Goal: Task Accomplishment & Management: Use online tool/utility

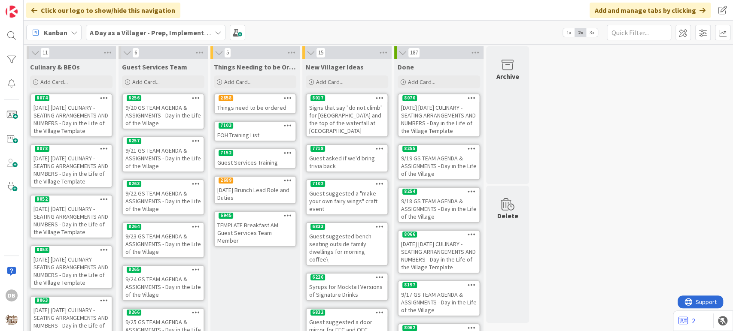
click at [151, 109] on div "9/20 GS TEAM AGENDA & ASSIGNMENTS - Day in the Life of the Village" at bounding box center [163, 115] width 81 height 27
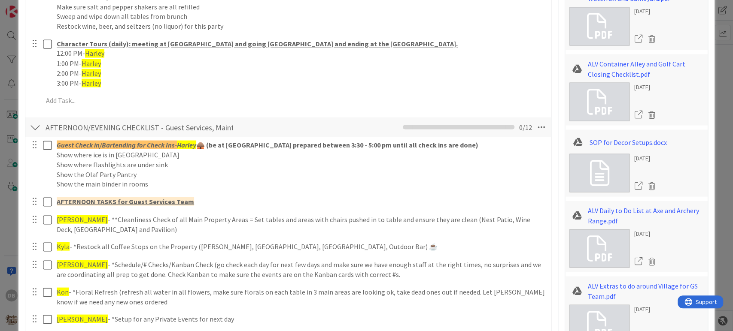
scroll to position [1239, 0]
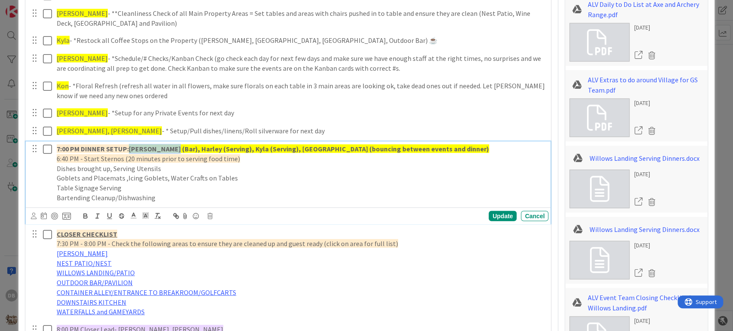
drag, startPoint x: 170, startPoint y: 148, endPoint x: 130, endPoint y: 148, distance: 39.5
click at [130, 148] on strong "[PERSON_NAME] (Bar), Harley (Serving), Kyla (Serving), [GEOGRAPHIC_DATA] (bounc…" at bounding box center [309, 149] width 360 height 9
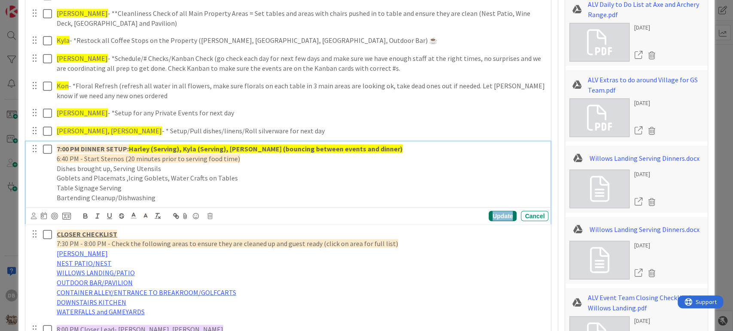
click at [496, 215] on div "Update" at bounding box center [502, 216] width 28 height 10
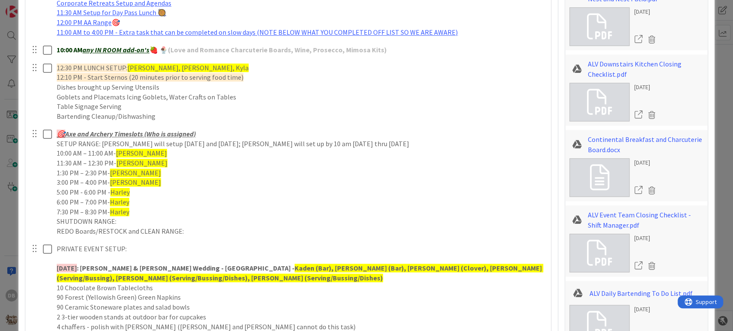
scroll to position [477, 0]
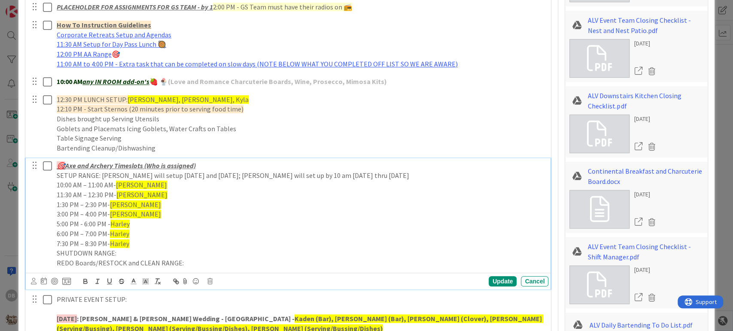
click at [134, 225] on p "5:00 PM - 6:00 PM - [PERSON_NAME]" at bounding box center [301, 224] width 488 height 10
click at [488, 282] on div "Update" at bounding box center [502, 281] width 28 height 10
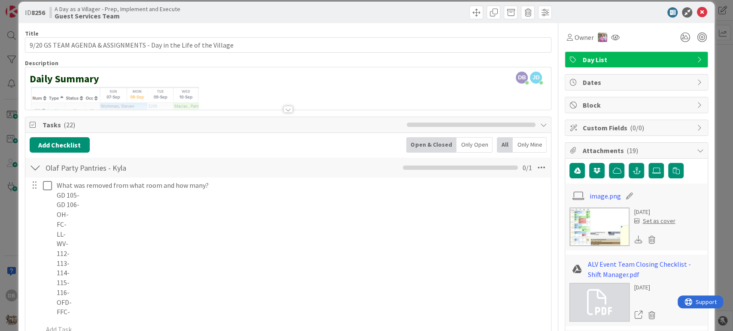
scroll to position [0, 0]
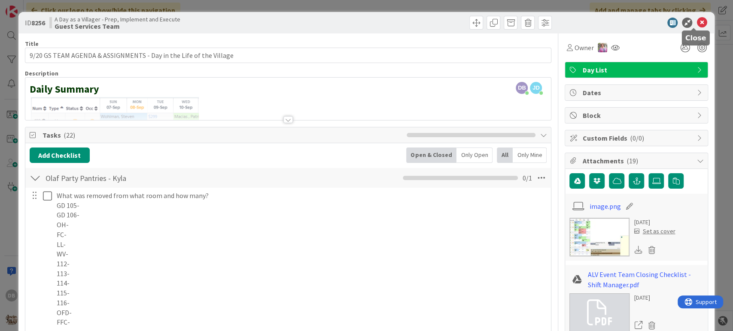
click at [696, 23] on icon at bounding box center [701, 23] width 10 height 10
